Goal: Task Accomplishment & Management: Manage account settings

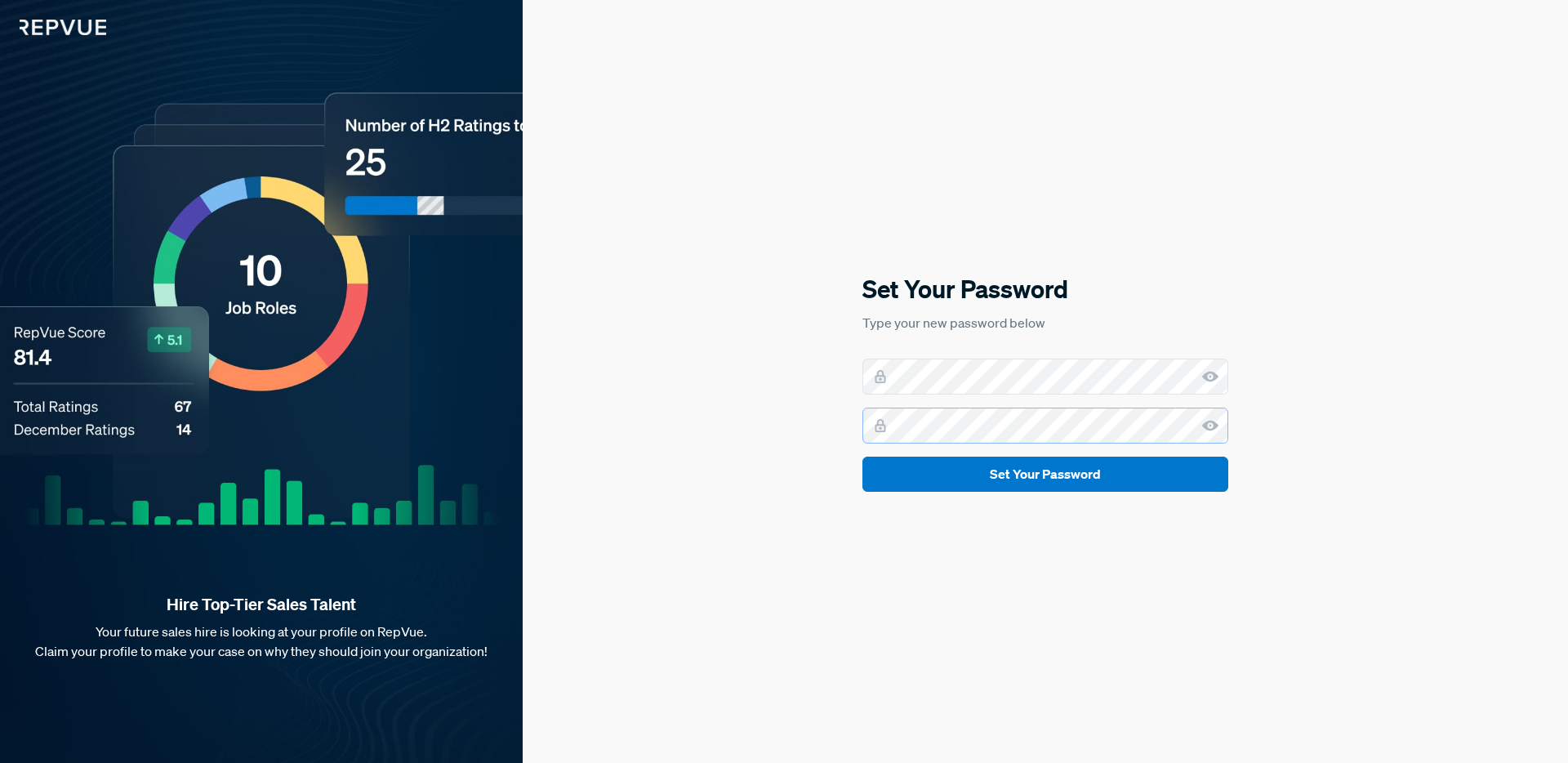
click at [862, 457] on button "Set Your Password" at bounding box center [1045, 474] width 366 height 35
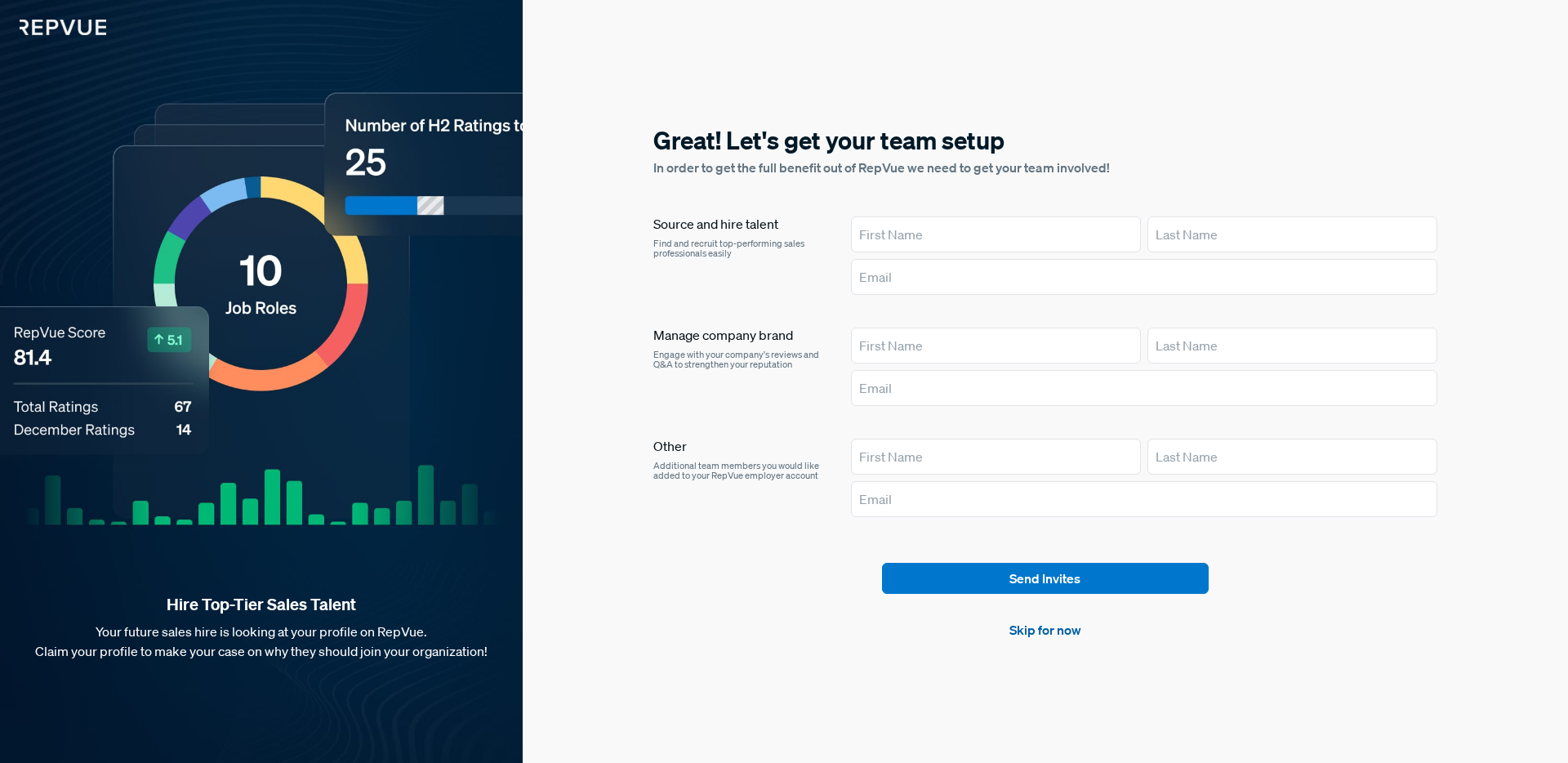
click at [1068, 634] on link "Skip for now" at bounding box center [1045, 629] width 72 height 20
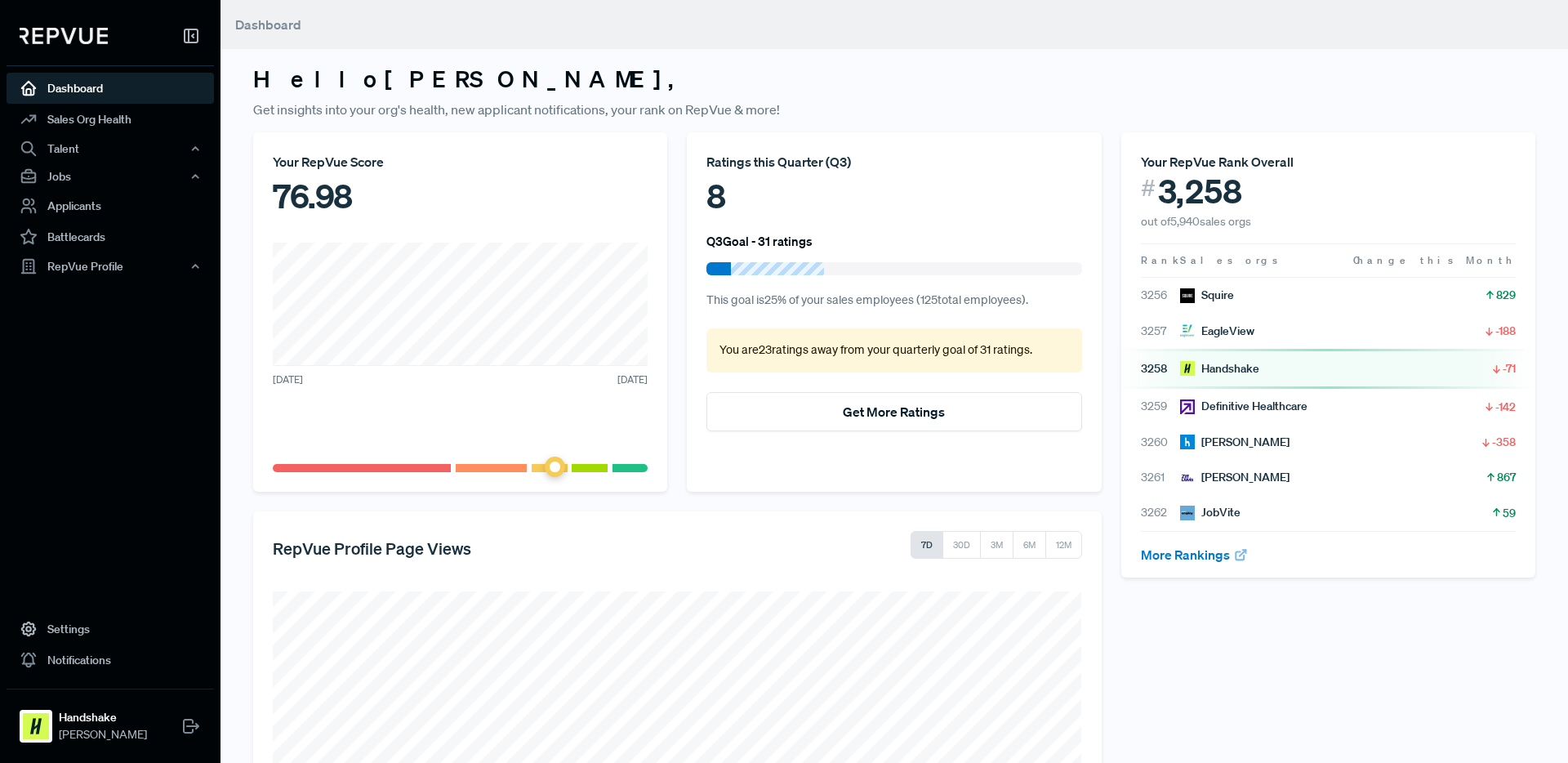
click at [557, 467] on span at bounding box center [555, 466] width 21 height 21
click at [119, 135] on div "Talent" at bounding box center [110, 148] width 207 height 27
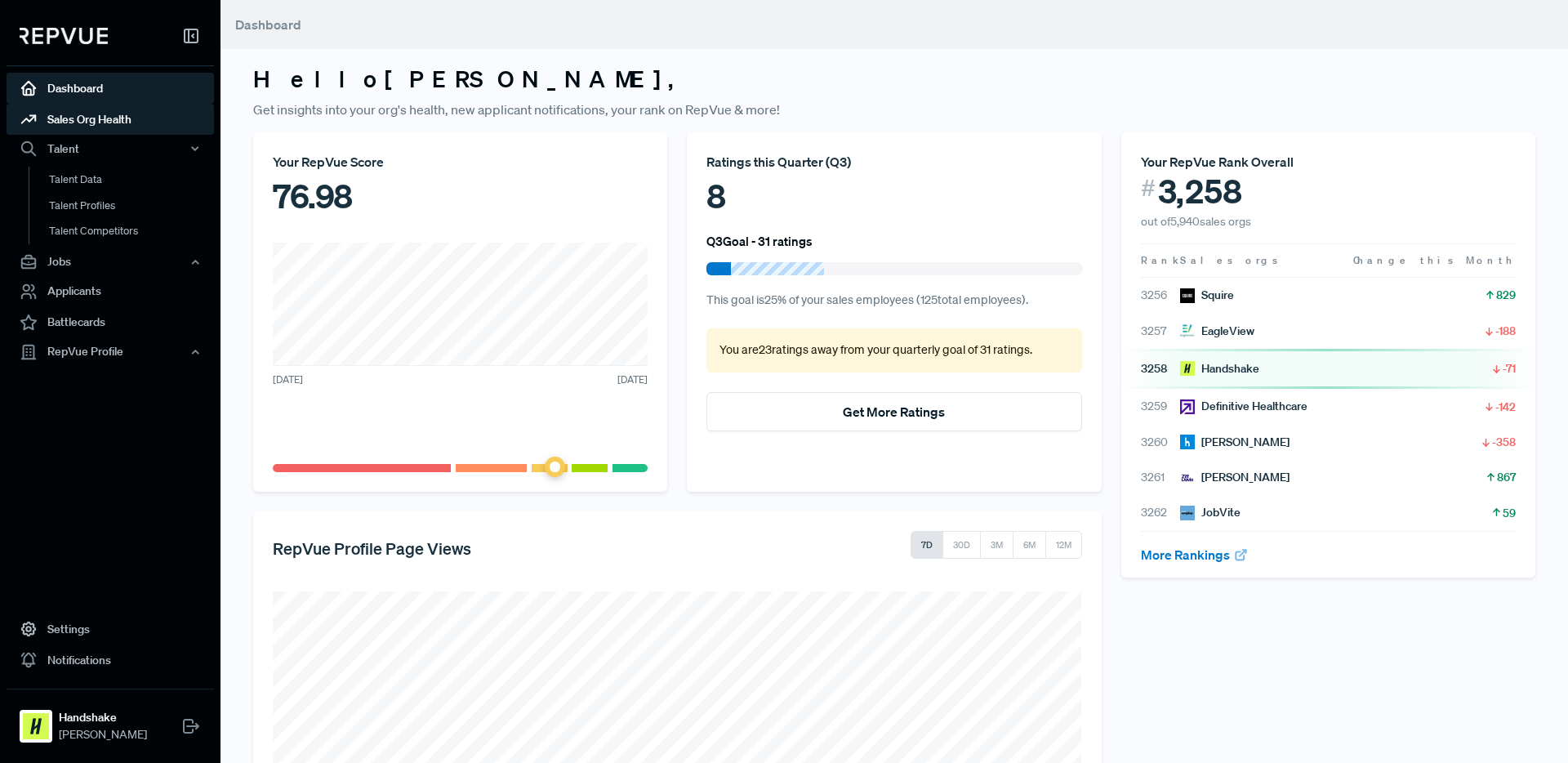
click at [114, 127] on link "Sales Org Health" at bounding box center [110, 120] width 207 height 31
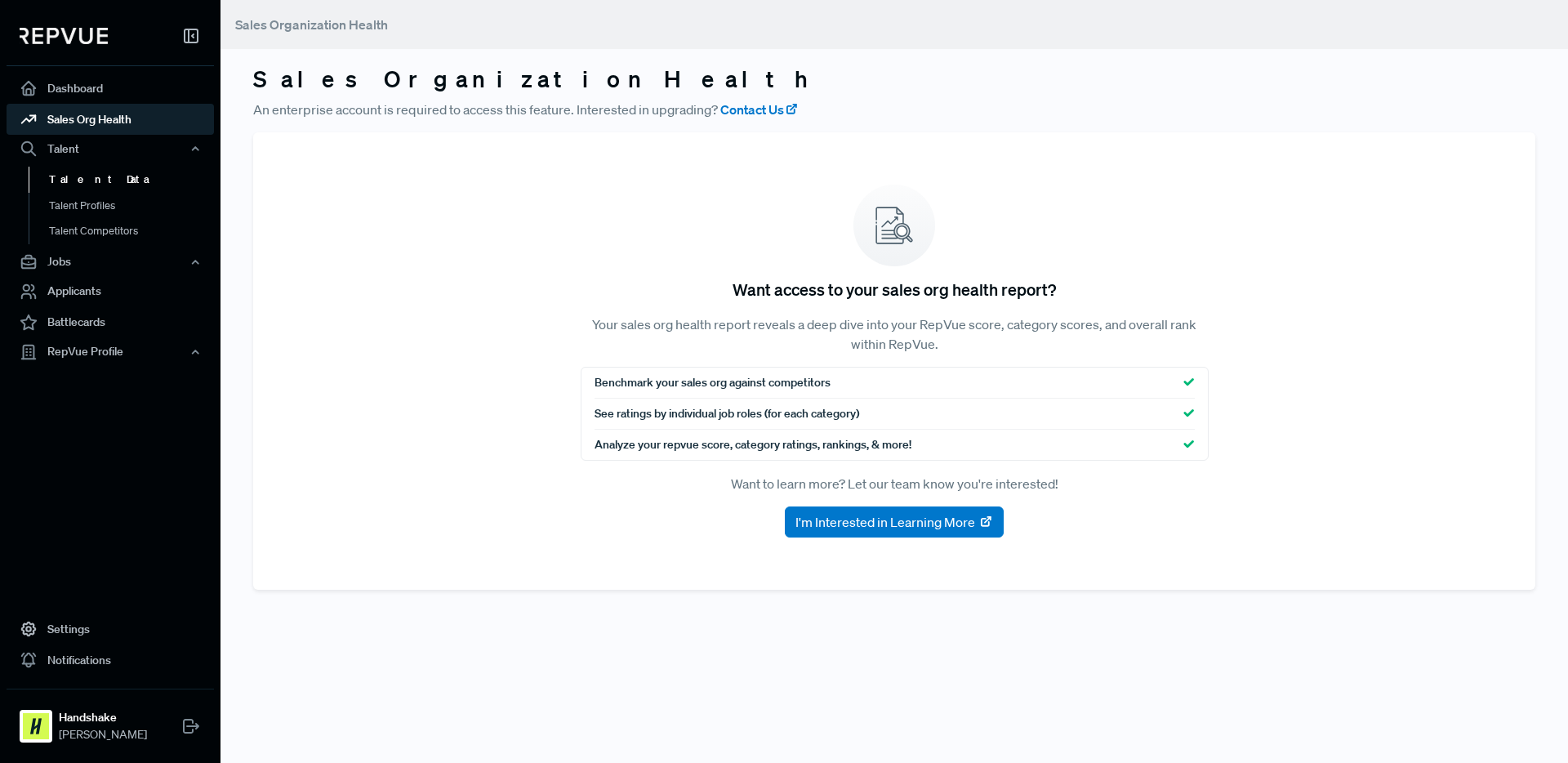
click at [121, 169] on link "Talent Data" at bounding box center [132, 180] width 207 height 27
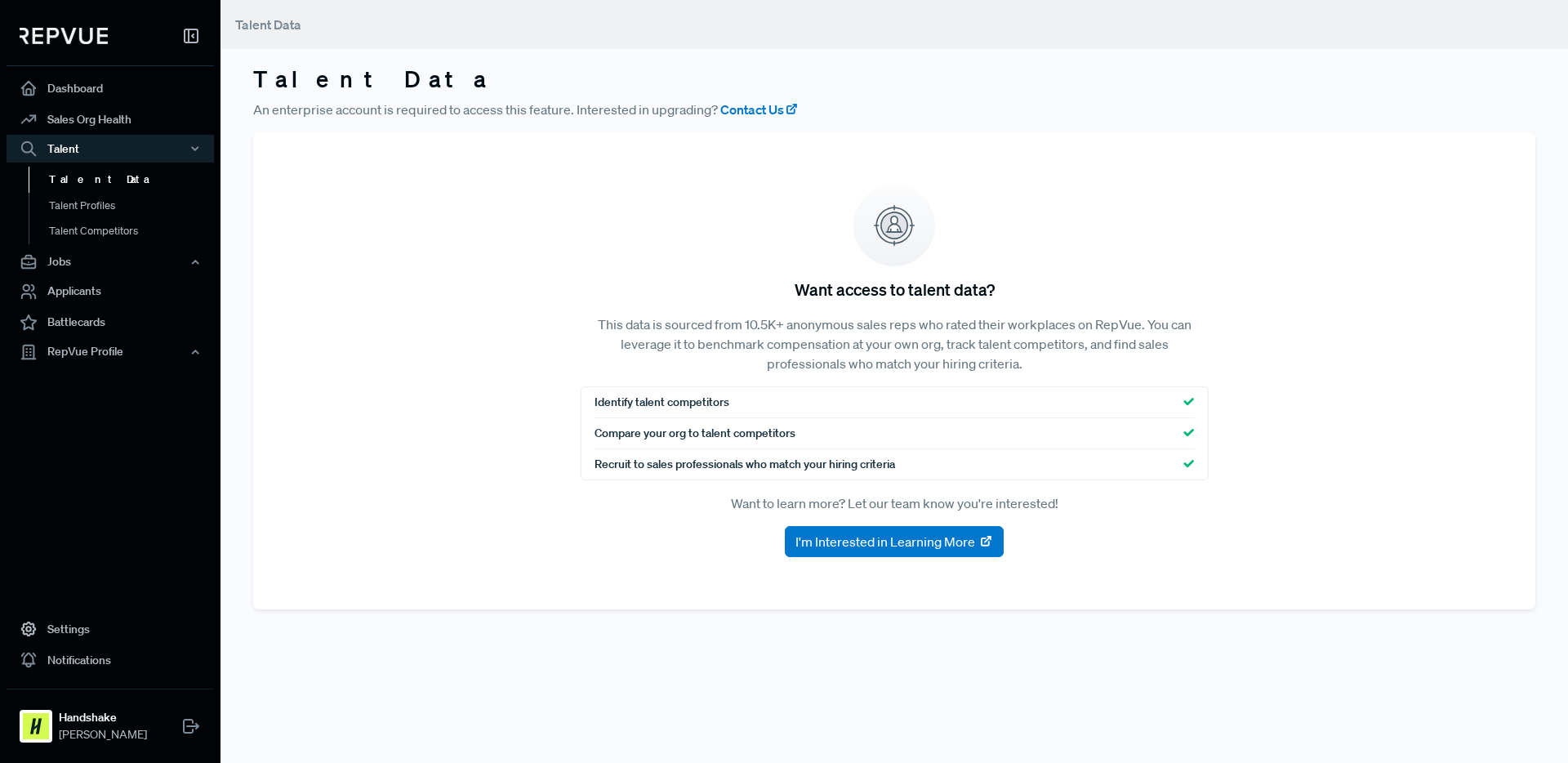
click at [120, 174] on link "Talent Data" at bounding box center [132, 180] width 207 height 27
click at [114, 192] on link "Talent Profiles" at bounding box center [132, 213] width 207 height 41
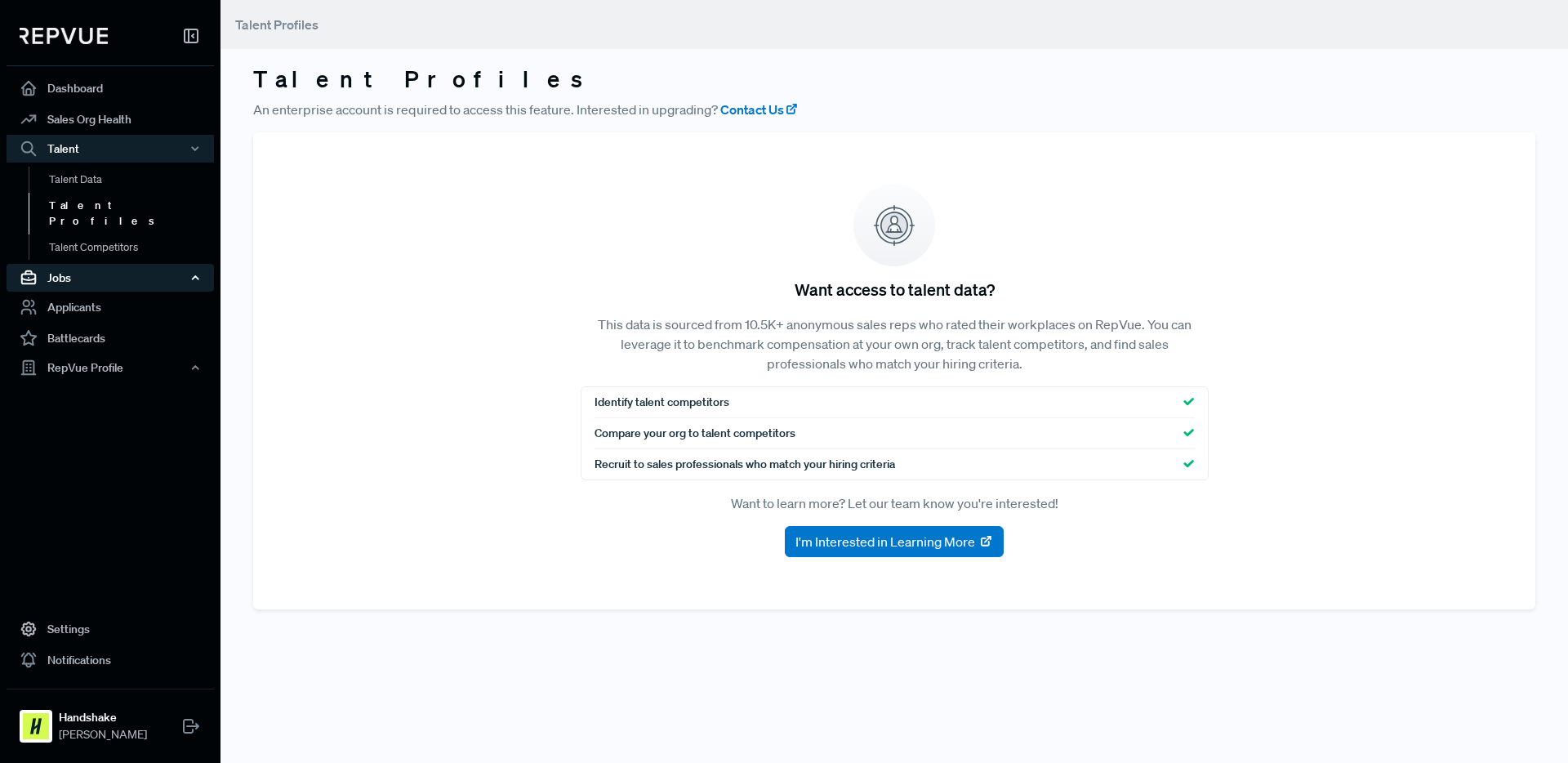
click at [85, 270] on div "Jobs" at bounding box center [110, 278] width 207 height 27
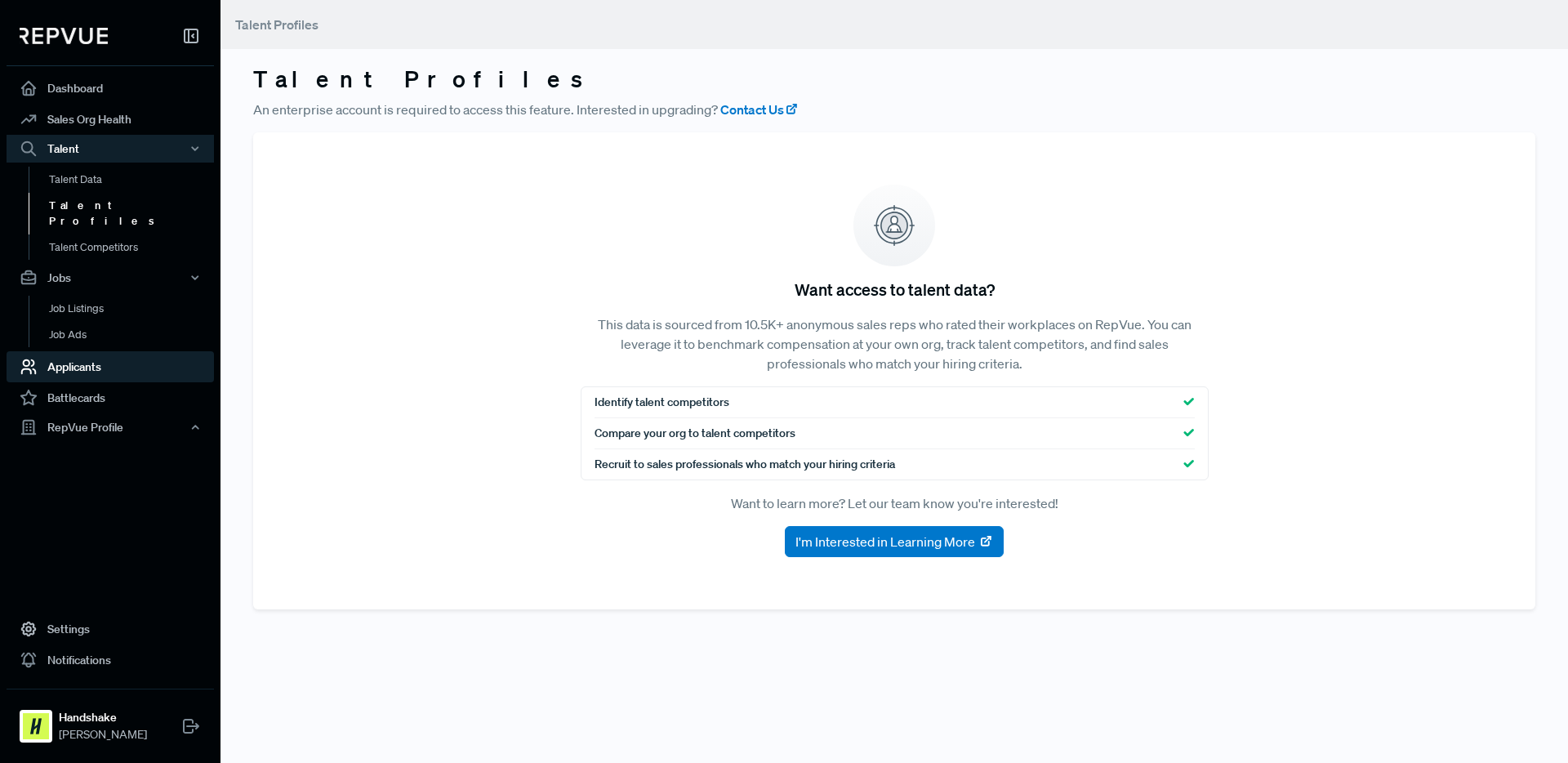
click at [75, 352] on link "Applicants" at bounding box center [110, 367] width 207 height 31
